Goal: Task Accomplishment & Management: Manage account settings

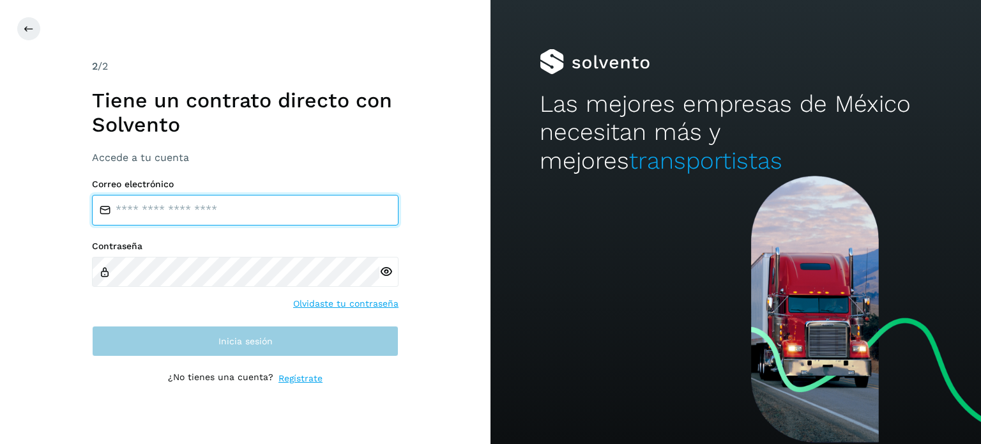
type input "**********"
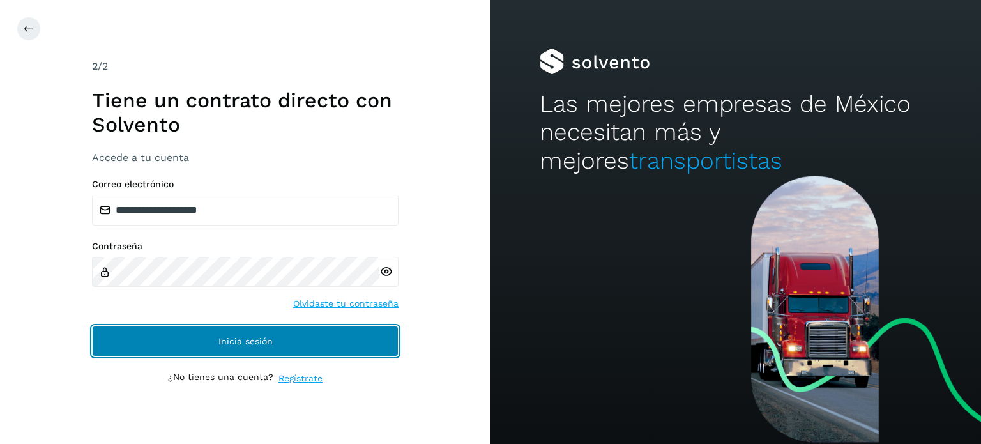
click at [242, 346] on button "Inicia sesión" at bounding box center [245, 341] width 307 height 31
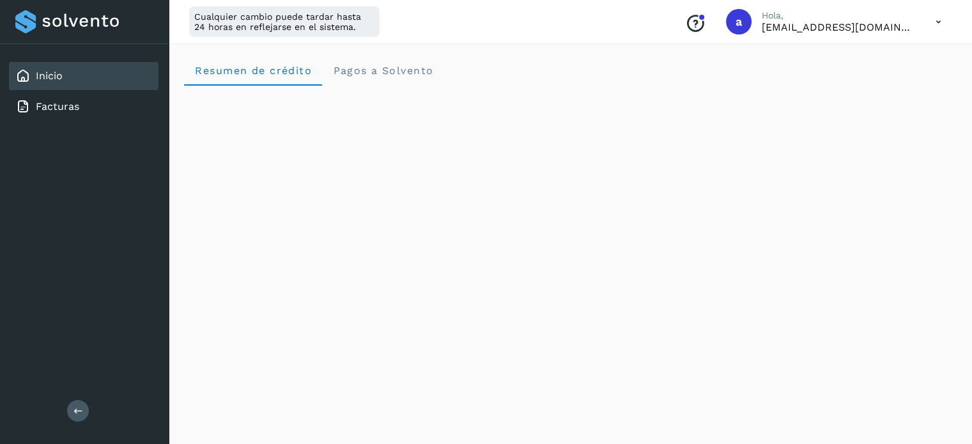
click at [935, 20] on icon at bounding box center [938, 22] width 26 height 26
click at [854, 82] on div "Cerrar sesión" at bounding box center [875, 82] width 152 height 24
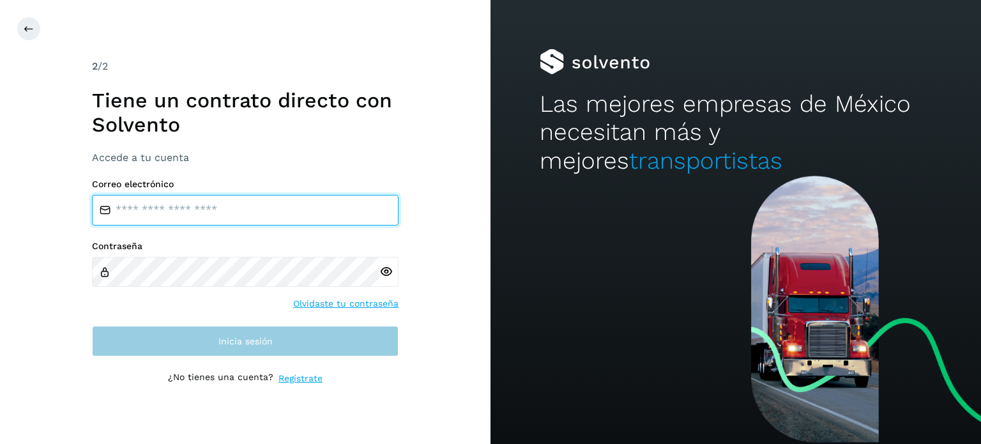
type input "**********"
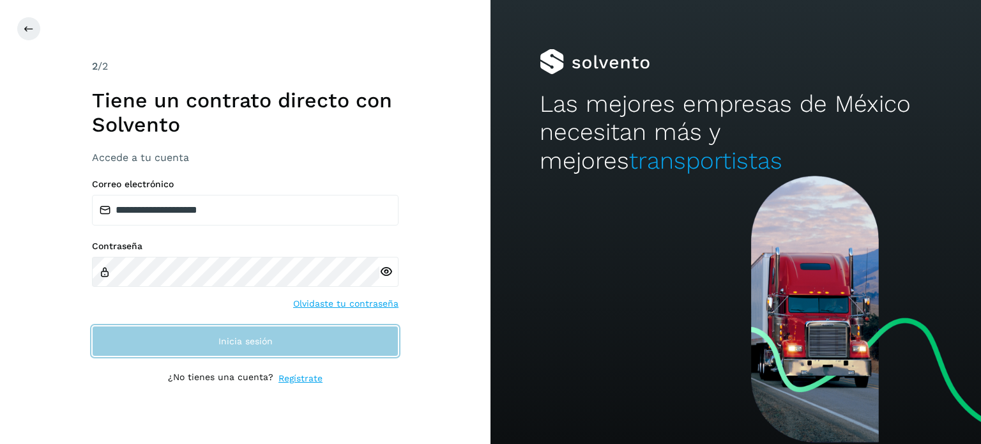
click at [243, 343] on span "Inicia sesión" at bounding box center [246, 341] width 54 height 9
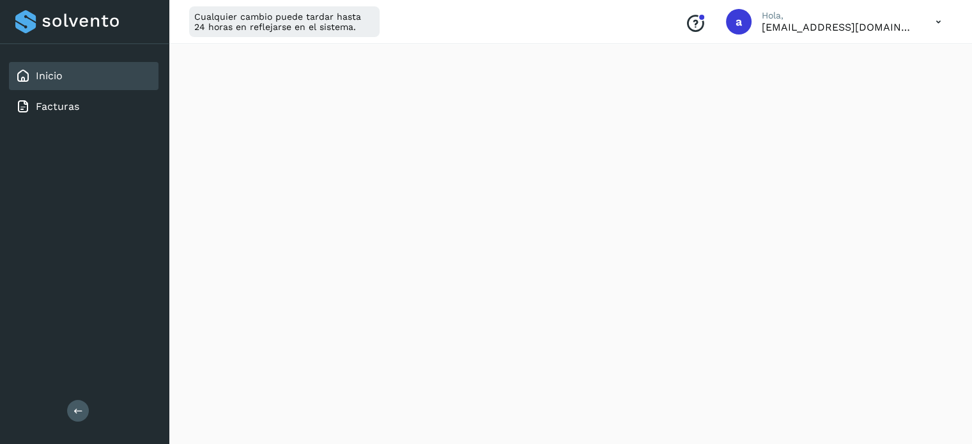
scroll to position [192, 0]
drag, startPoint x: 62, startPoint y: 109, endPoint x: 89, endPoint y: 117, distance: 28.5
click at [62, 109] on link "Facturas" at bounding box center [57, 106] width 43 height 12
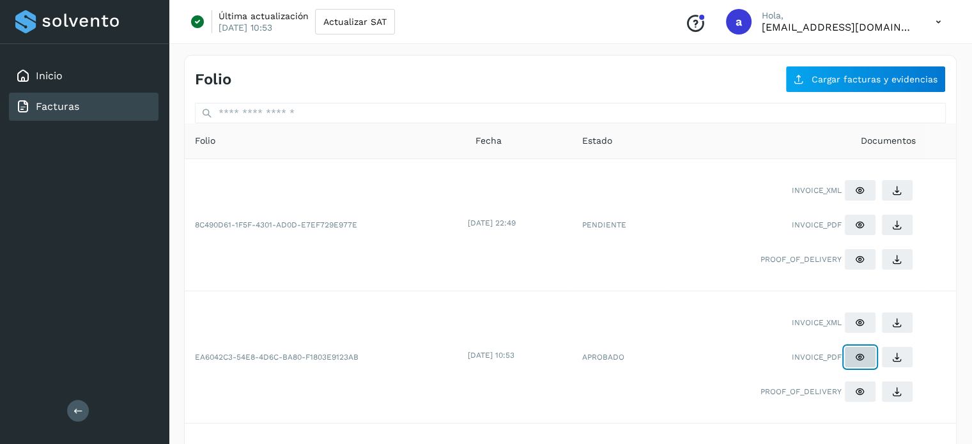
click at [862, 230] on icon at bounding box center [860, 225] width 10 height 10
click at [58, 82] on div "Inicio" at bounding box center [38, 75] width 47 height 15
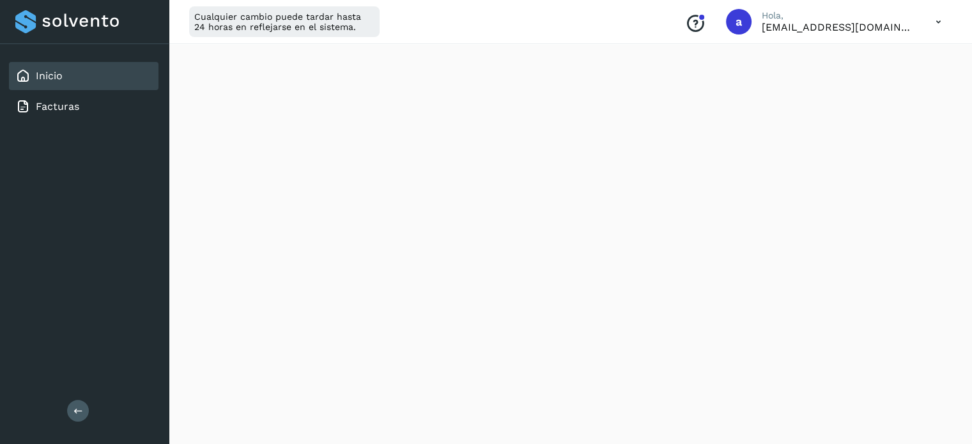
scroll to position [192, 0]
click at [42, 77] on link "Inicio" at bounding box center [49, 76] width 27 height 12
click at [376, 73] on span "Pagos a Solvento" at bounding box center [382, 71] width 101 height 12
click at [256, 73] on span "Resumen de crédito" at bounding box center [253, 71] width 118 height 12
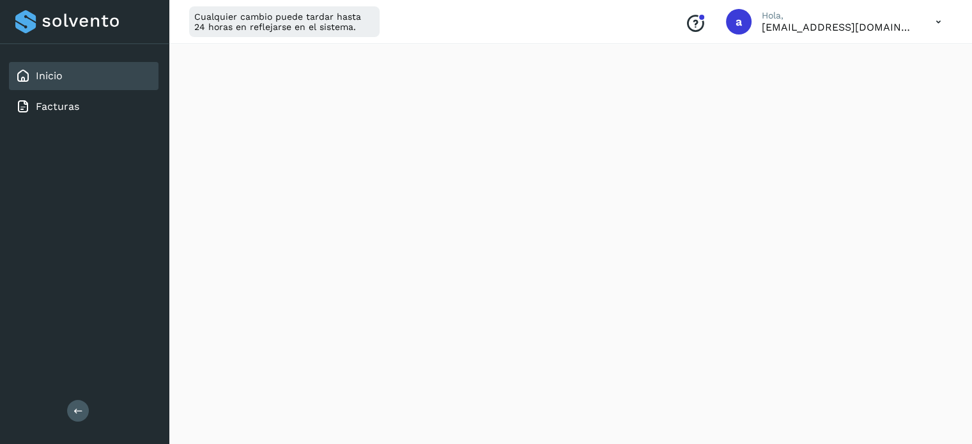
scroll to position [192, 0]
click at [939, 24] on icon at bounding box center [938, 22] width 26 height 26
click at [859, 89] on div "Cerrar sesión" at bounding box center [875, 82] width 152 height 24
